Goal: Information Seeking & Learning: Learn about a topic

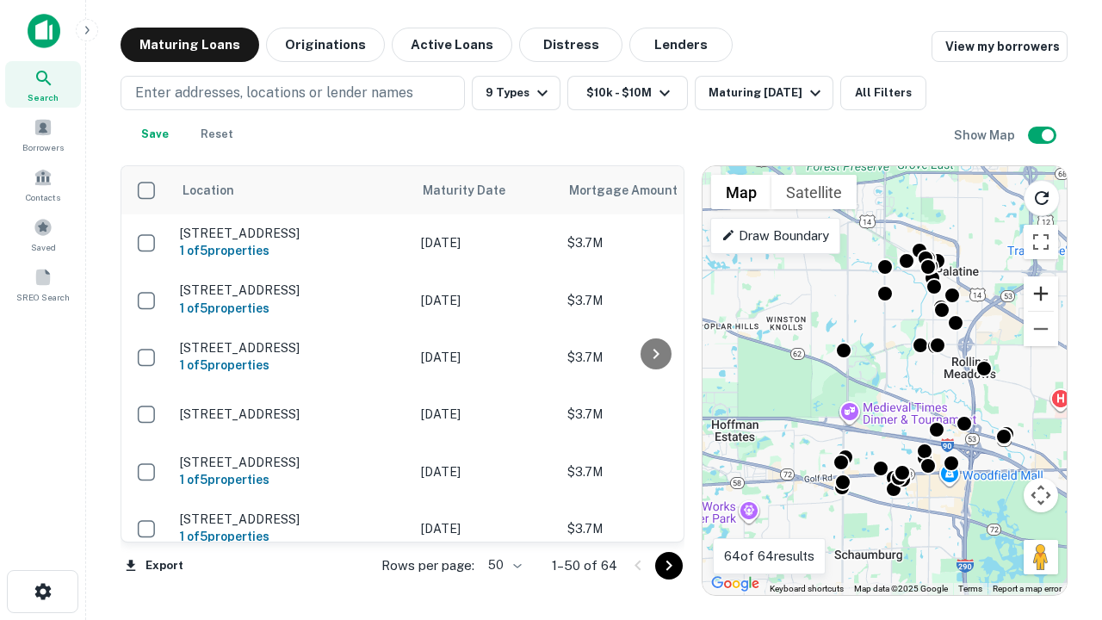
click at [1040, 293] on button "Zoom in" at bounding box center [1040, 293] width 34 height 34
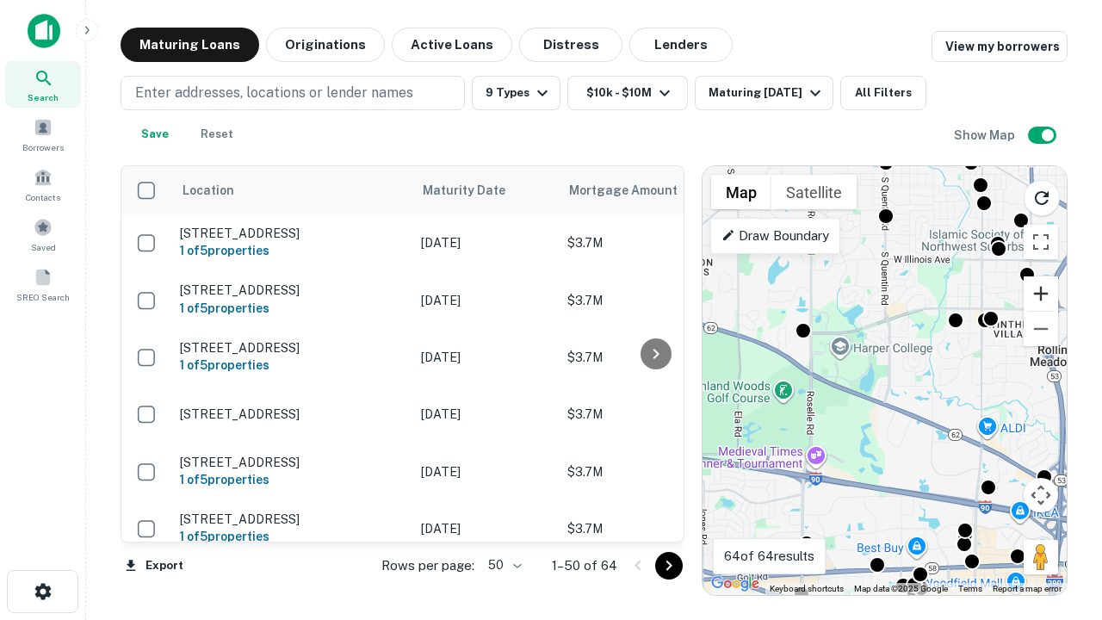
click at [1040, 293] on button "Zoom in" at bounding box center [1040, 293] width 34 height 34
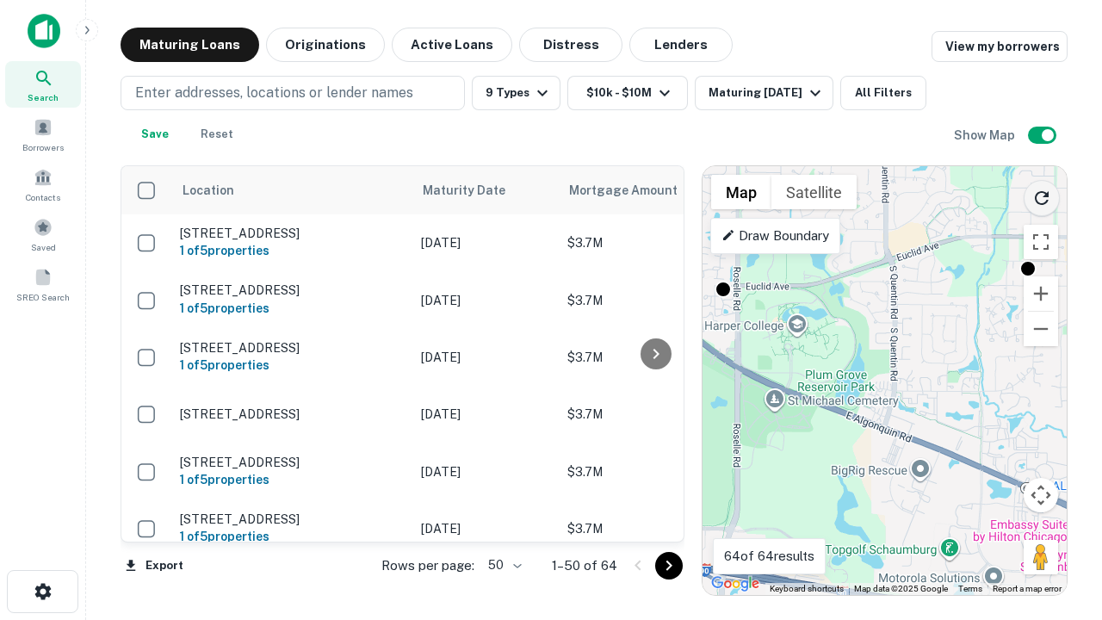
click at [1041, 194] on icon "Reload search area" at bounding box center [1041, 198] width 21 height 21
